Goal: Navigation & Orientation: Go to known website

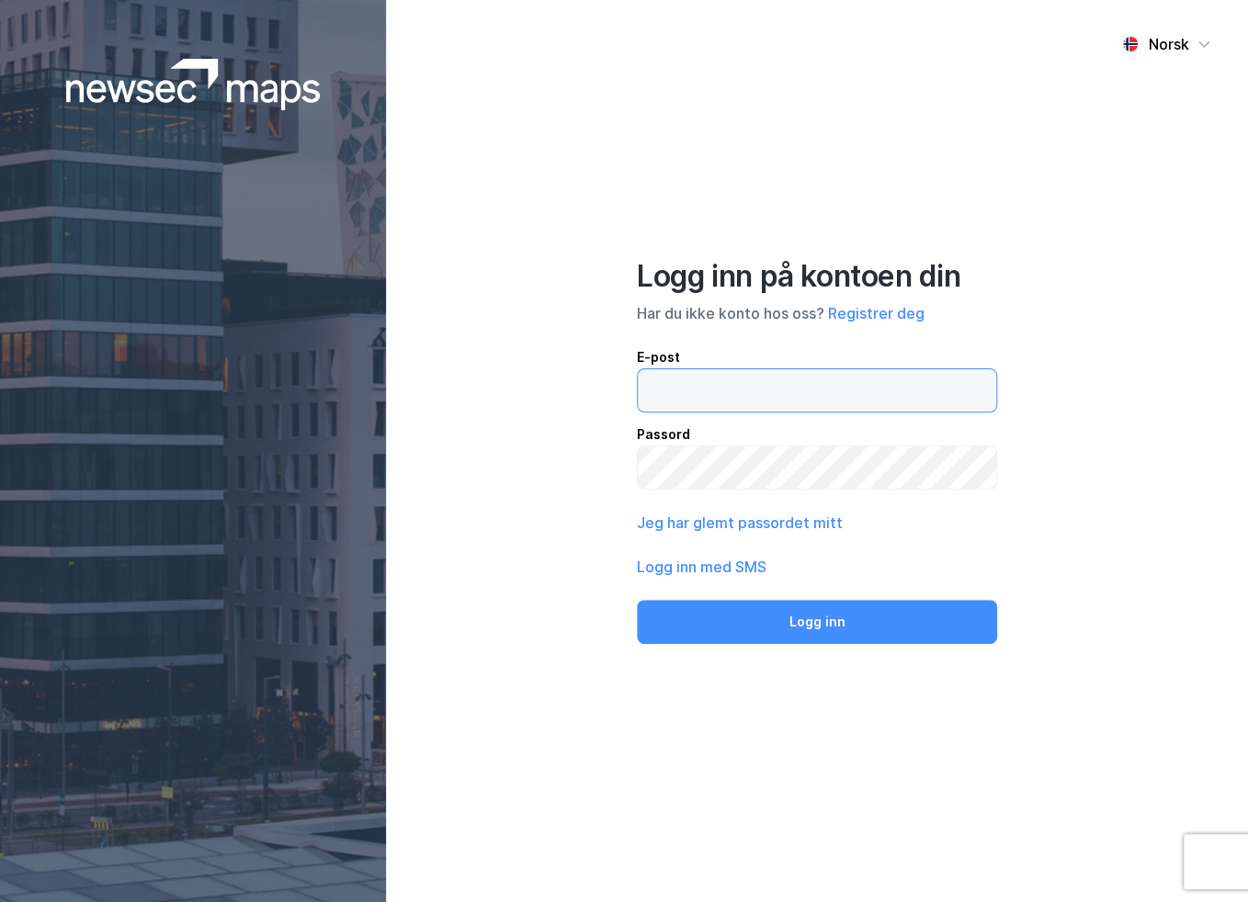
click at [686, 405] on input "email" at bounding box center [817, 390] width 358 height 42
type input "[EMAIL_ADDRESS][DOMAIN_NAME]"
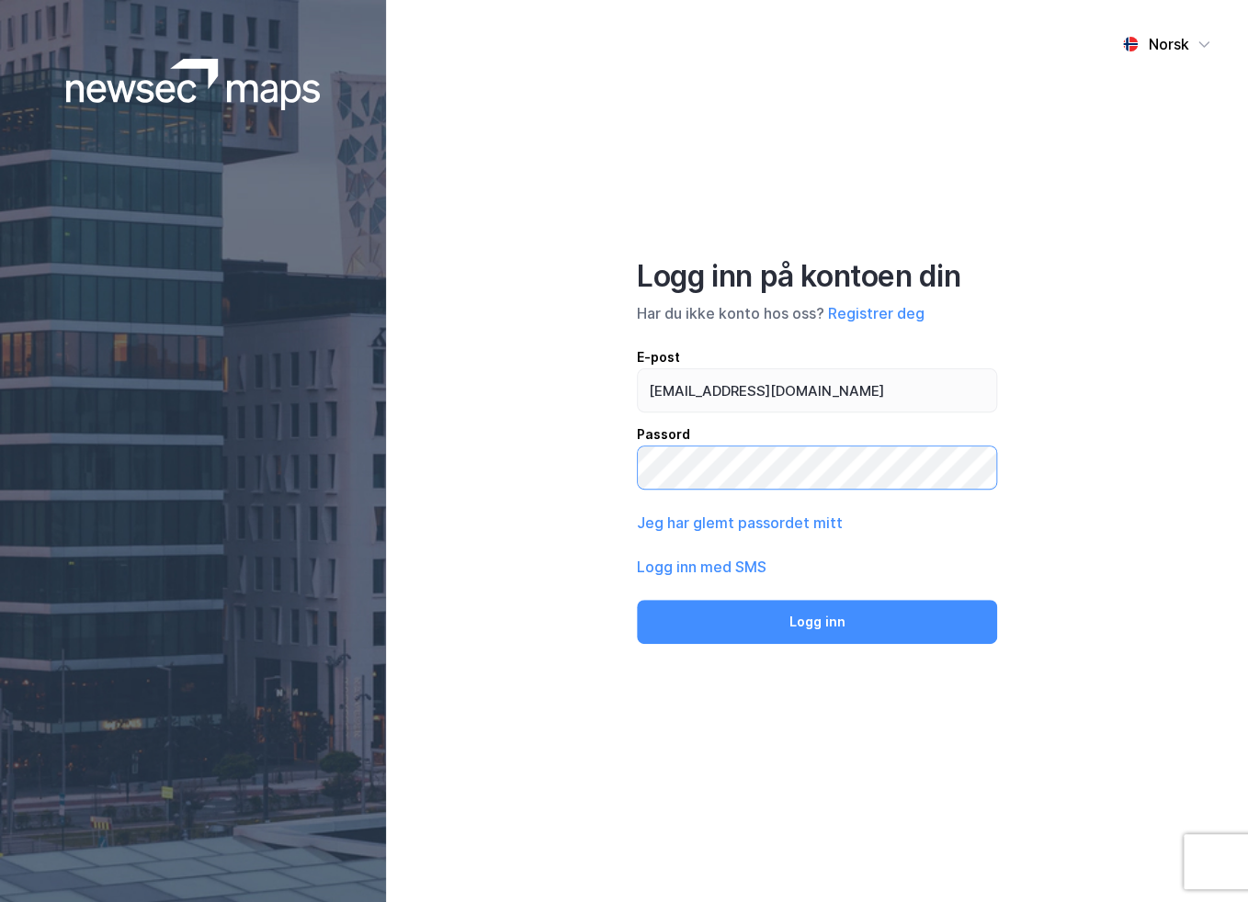
click at [637, 600] on button "Logg inn" at bounding box center [817, 622] width 360 height 44
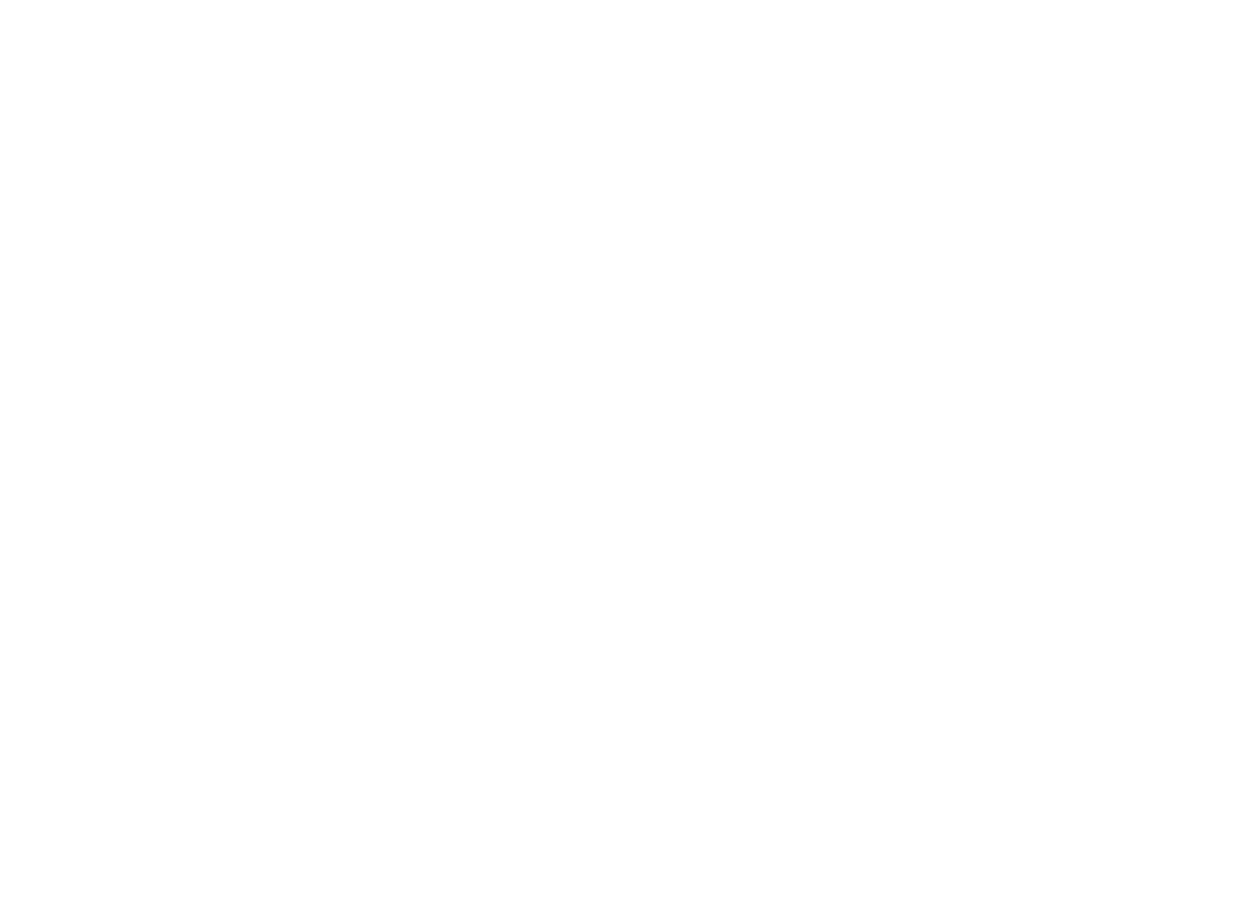
click at [108, 31] on div at bounding box center [624, 451] width 1248 height 902
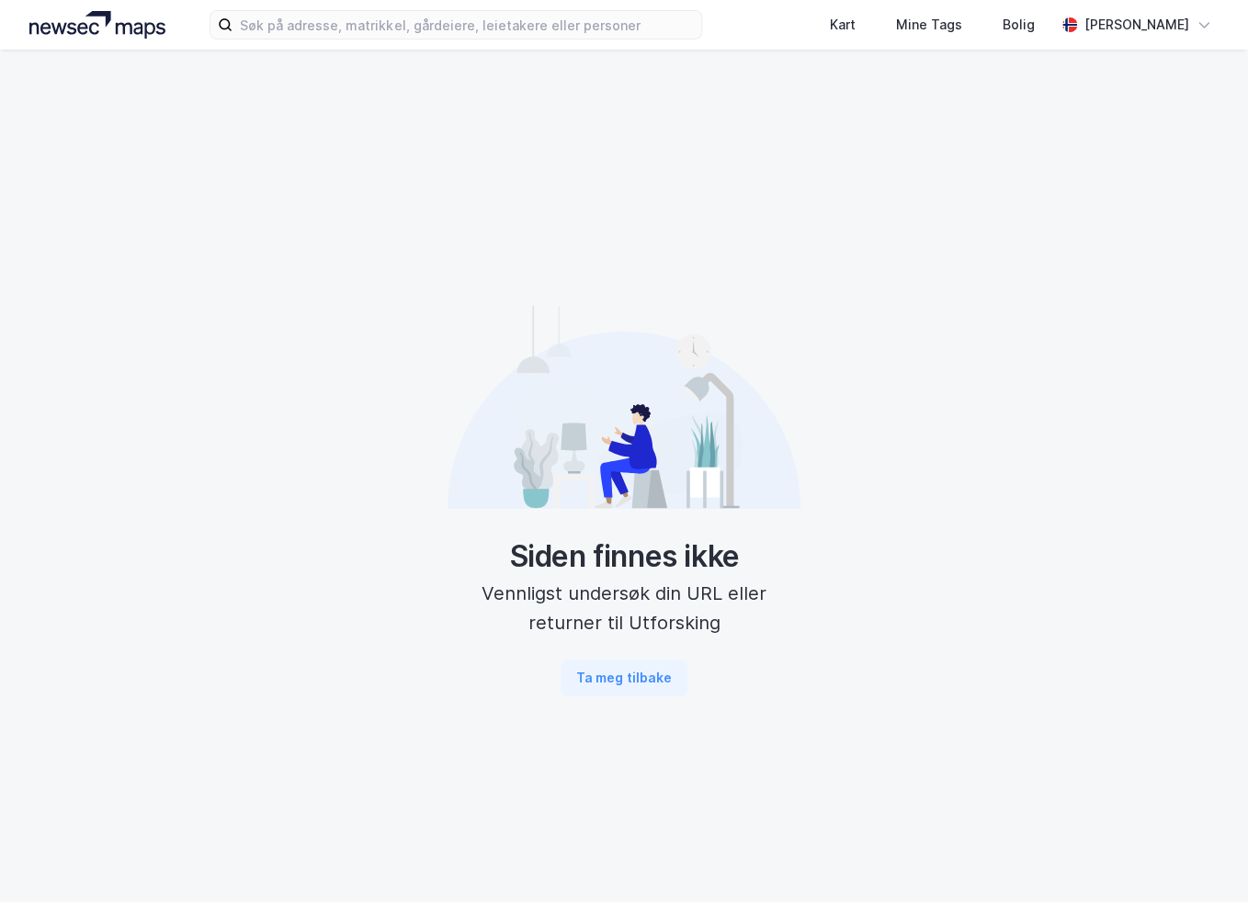
click at [74, 27] on img at bounding box center [97, 25] width 136 height 28
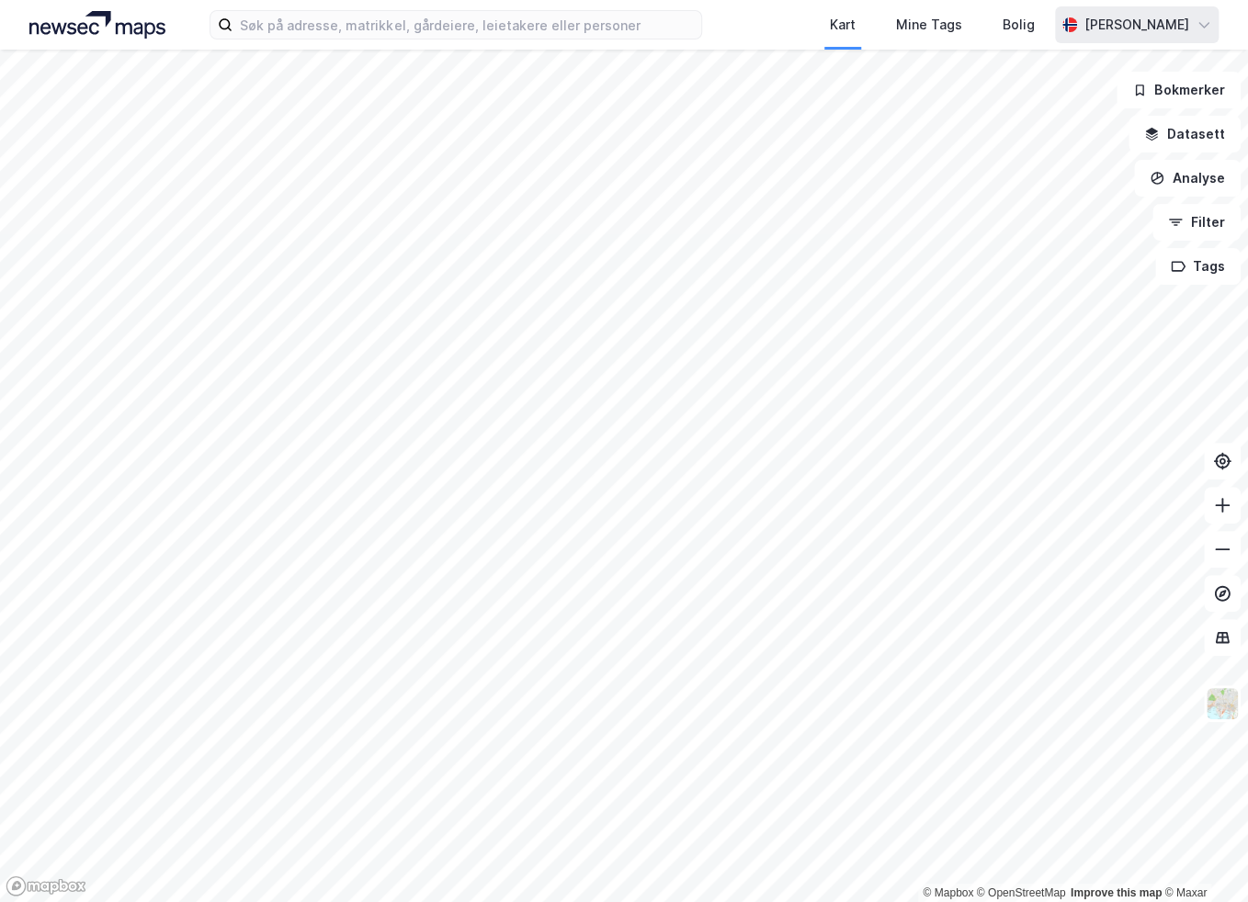
click at [1202, 23] on icon at bounding box center [1204, 24] width 15 height 15
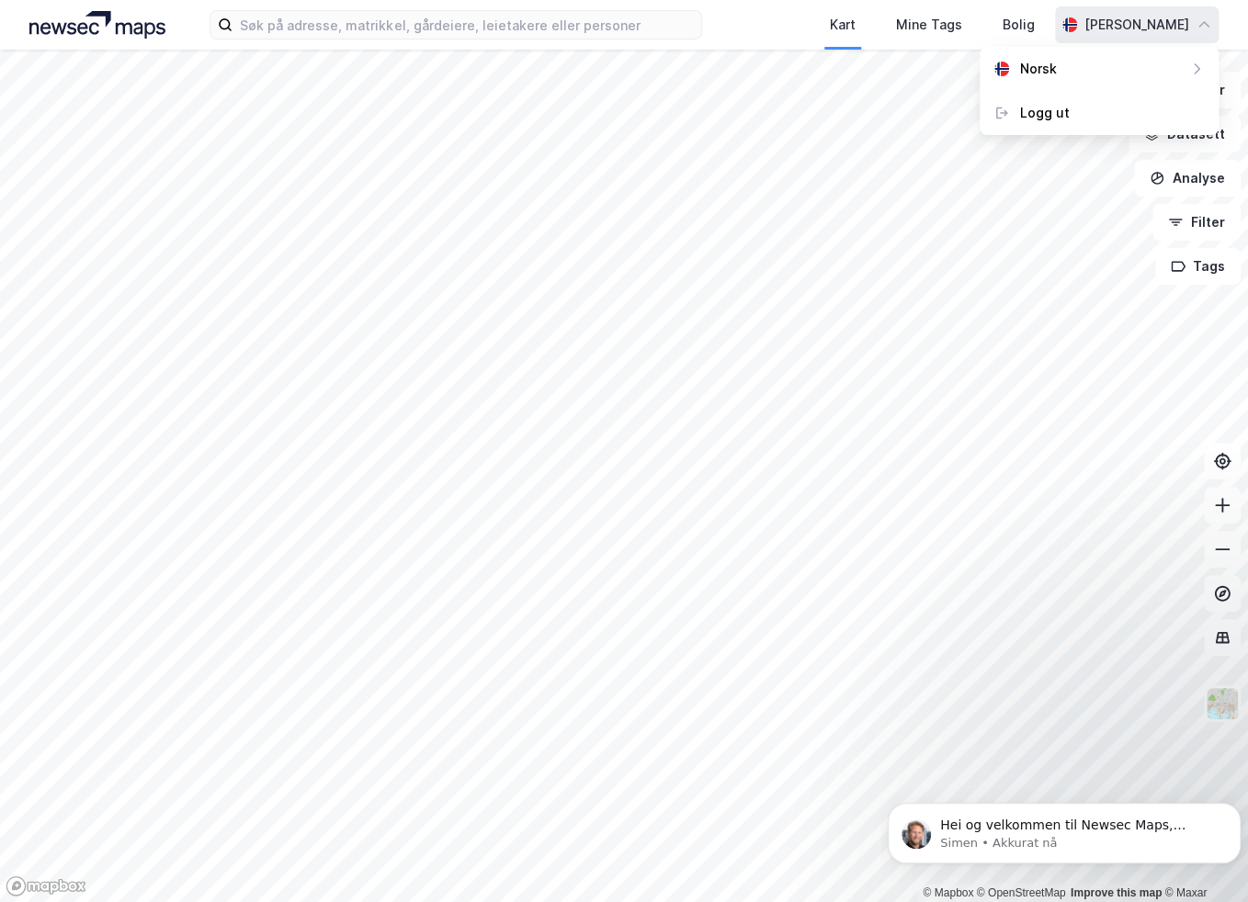
click at [1202, 23] on icon at bounding box center [1203, 24] width 11 height 6
